Goal: Transaction & Acquisition: Purchase product/service

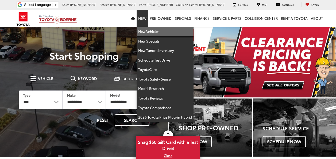
click at [146, 28] on link "New Vehicles" at bounding box center [164, 32] width 57 height 10
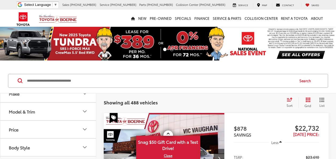
click at [45, 99] on button "Make" at bounding box center [48, 93] width 96 height 17
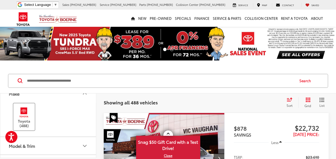
click at [26, 121] on label "Toyota (488)" at bounding box center [24, 117] width 22 height 22
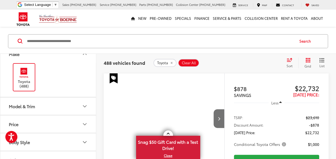
click at [49, 103] on button "Model & Trim" at bounding box center [48, 105] width 96 height 17
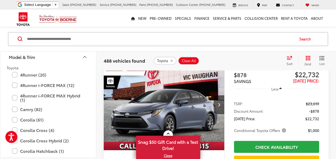
scroll to position [80, 0]
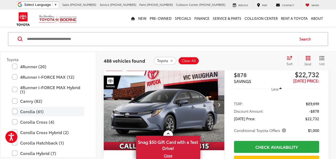
click at [36, 111] on label "Corolla (61)" at bounding box center [48, 111] width 72 height 9
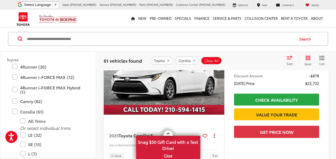
scroll to position [518, 0]
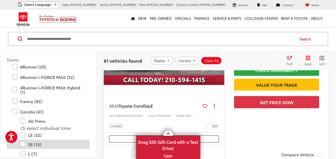
click at [37, 144] on label "SE (15)" at bounding box center [52, 143] width 64 height 9
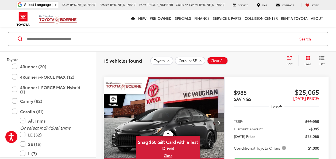
scroll to position [683, 0]
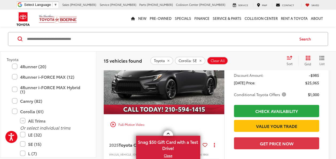
click at [192, 93] on img "2025 Toyota Corolla SE 0" at bounding box center [163, 68] width 121 height 91
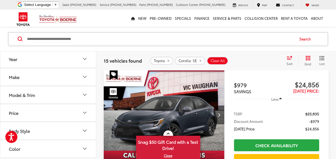
click at [31, 92] on div "Model & Trim" at bounding box center [22, 94] width 26 height 5
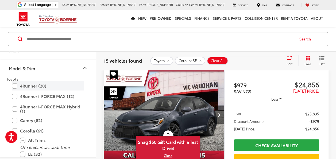
scroll to position [53, 0]
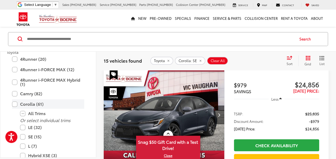
click at [15, 104] on label "Corolla (61)" at bounding box center [48, 103] width 72 height 9
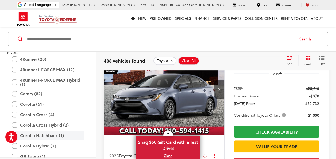
click at [43, 136] on label "Corolla Hatchback (1)" at bounding box center [48, 134] width 72 height 9
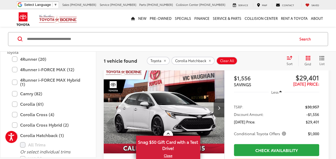
scroll to position [15, 0]
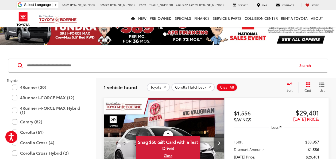
click at [162, 121] on img "2025 Toyota Corolla Hatchback XSE 0" at bounding box center [163, 142] width 121 height 91
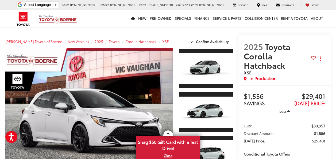
scroll to position [27, 0]
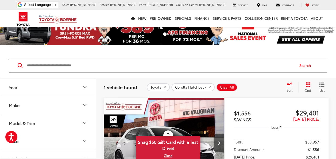
click at [64, 120] on button "Model & Trim" at bounding box center [48, 122] width 96 height 17
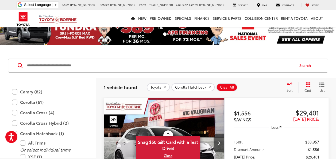
scroll to position [104, 0]
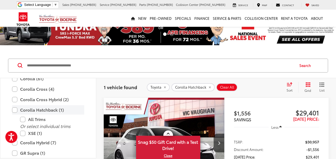
click at [14, 108] on label "Corolla Hatchback (1)" at bounding box center [48, 109] width 72 height 9
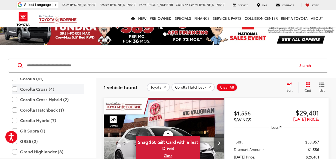
click at [14, 89] on label "Corolla Cross (4)" at bounding box center [48, 88] width 72 height 9
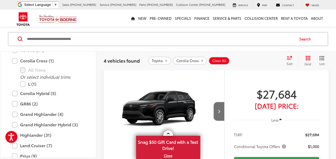
scroll to position [42, 0]
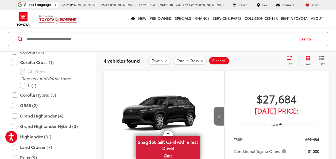
click at [179, 116] on img "2026 Toyota Corolla Cross L 0" at bounding box center [163, 116] width 121 height 91
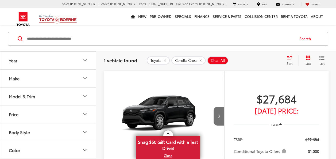
click at [29, 97] on div "Model & Trim" at bounding box center [22, 95] width 26 height 5
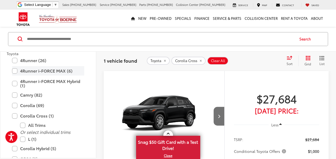
scroll to position [80, 0]
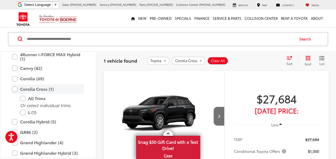
click at [13, 88] on label "Corolla Cross (1)" at bounding box center [48, 88] width 72 height 9
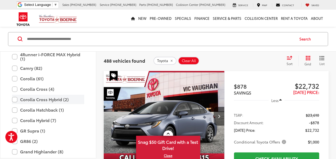
click at [48, 100] on label "Corolla Cross Hybrid (2)" at bounding box center [48, 99] width 72 height 9
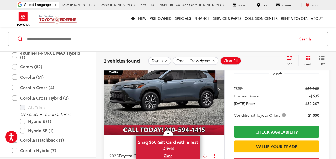
scroll to position [42, 0]
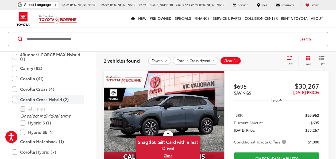
click at [14, 98] on label "Corolla Cross Hybrid (2)" at bounding box center [48, 99] width 72 height 9
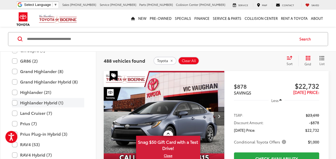
scroll to position [184, 0]
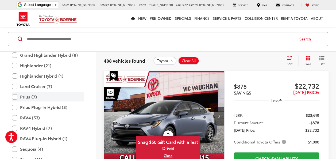
click at [28, 98] on label "Prius (7)" at bounding box center [48, 96] width 72 height 9
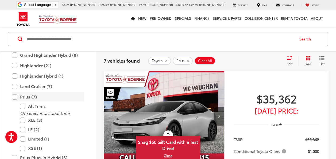
click at [15, 96] on label "Prius (7)" at bounding box center [48, 96] width 72 height 9
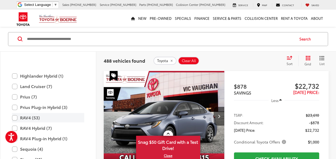
scroll to position [210, 0]
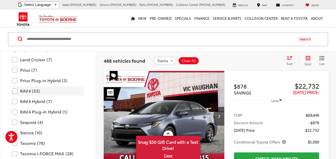
click at [26, 91] on label "RAV4 (53)" at bounding box center [48, 90] width 72 height 9
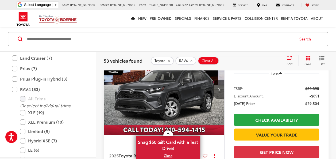
scroll to position [42, 0]
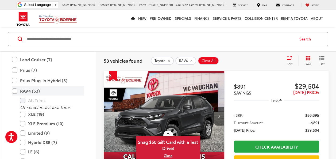
click at [12, 91] on label "RAV4 (53)" at bounding box center [48, 90] width 72 height 9
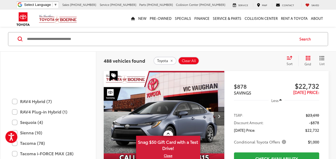
scroll to position [264, 0]
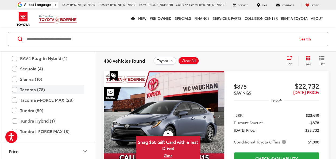
click at [34, 89] on label "Tacoma (78)" at bounding box center [48, 89] width 72 height 9
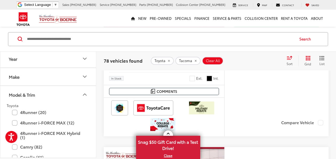
scroll to position [149, 0]
